Goal: Transaction & Acquisition: Register for event/course

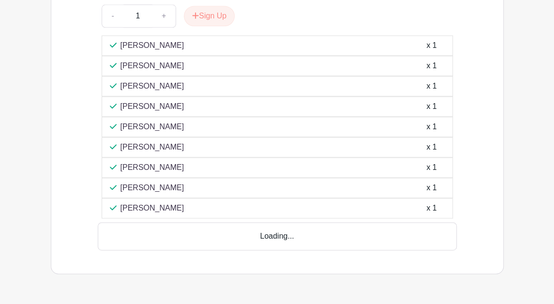
scroll to position [478, 0]
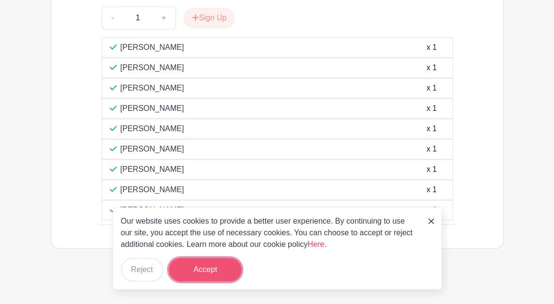
click at [204, 268] on button "Accept" at bounding box center [205, 269] width 73 height 23
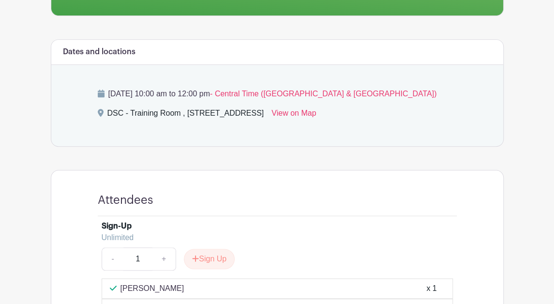
scroll to position [236, 0]
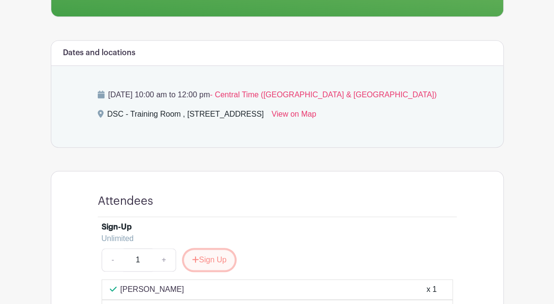
click at [211, 253] on button "Sign Up" at bounding box center [209, 260] width 51 height 20
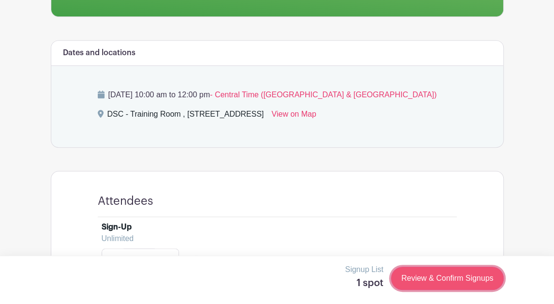
click at [420, 274] on link "Review & Confirm Signups" at bounding box center [447, 278] width 112 height 23
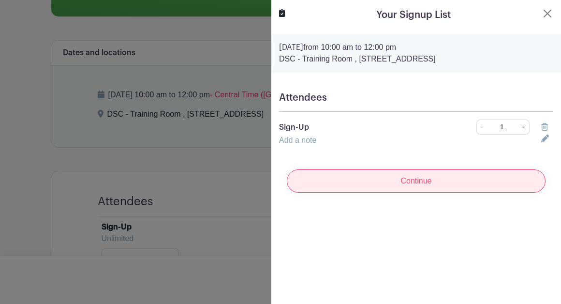
click at [369, 185] on input "Continue" at bounding box center [416, 180] width 259 height 23
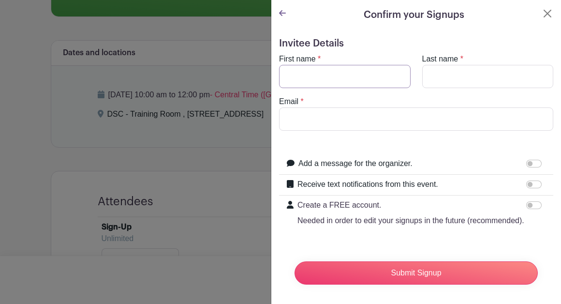
click at [340, 80] on input "First name" at bounding box center [345, 76] width 132 height 23
type input "Tosh"
click at [438, 72] on input "Last name" at bounding box center [488, 76] width 132 height 23
type input "[PERSON_NAME]"
click at [422, 107] on input "Email" at bounding box center [416, 118] width 274 height 23
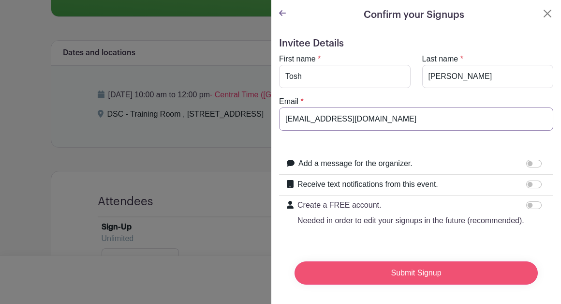
type input "[EMAIL_ADDRESS][DOMAIN_NAME]"
click at [380, 281] on input "Submit Signup" at bounding box center [416, 272] width 243 height 23
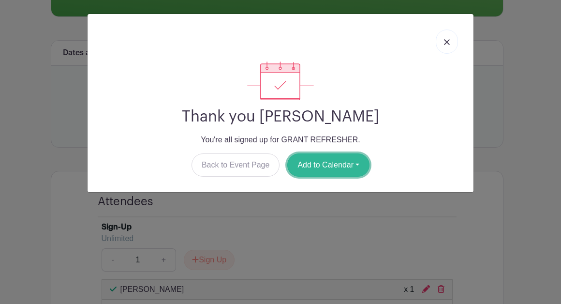
click at [335, 162] on button "Add to Calendar" at bounding box center [328, 164] width 82 height 23
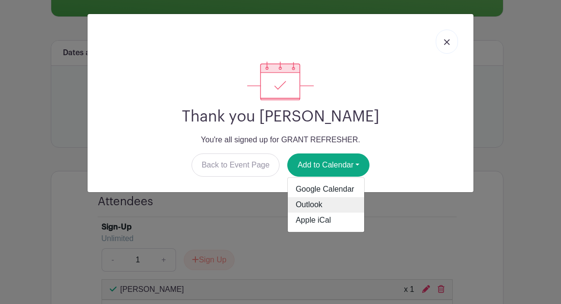
click at [320, 200] on link "Outlook" at bounding box center [326, 204] width 76 height 15
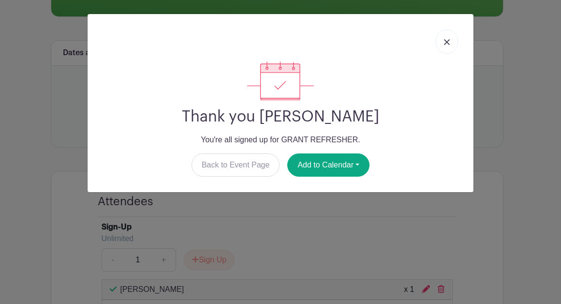
click at [434, 131] on div "Thank you [PERSON_NAME] You're all signed up for GRANT REFRESHER. Back to Event…" at bounding box center [280, 118] width 371 height 115
click at [446, 39] on img at bounding box center [447, 42] width 6 height 6
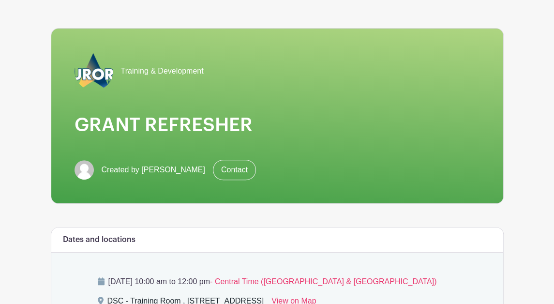
scroll to position [0, 0]
